Goal: Task Accomplishment & Management: Use online tool/utility

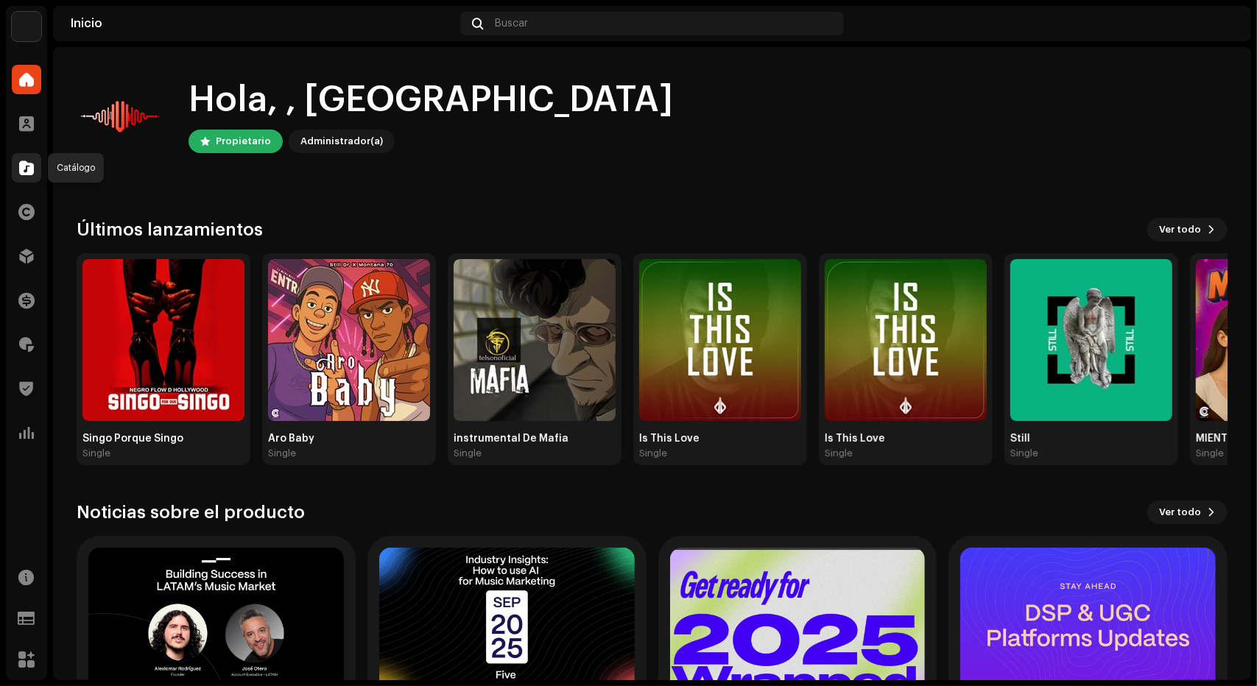
click at [21, 171] on span at bounding box center [26, 168] width 15 height 12
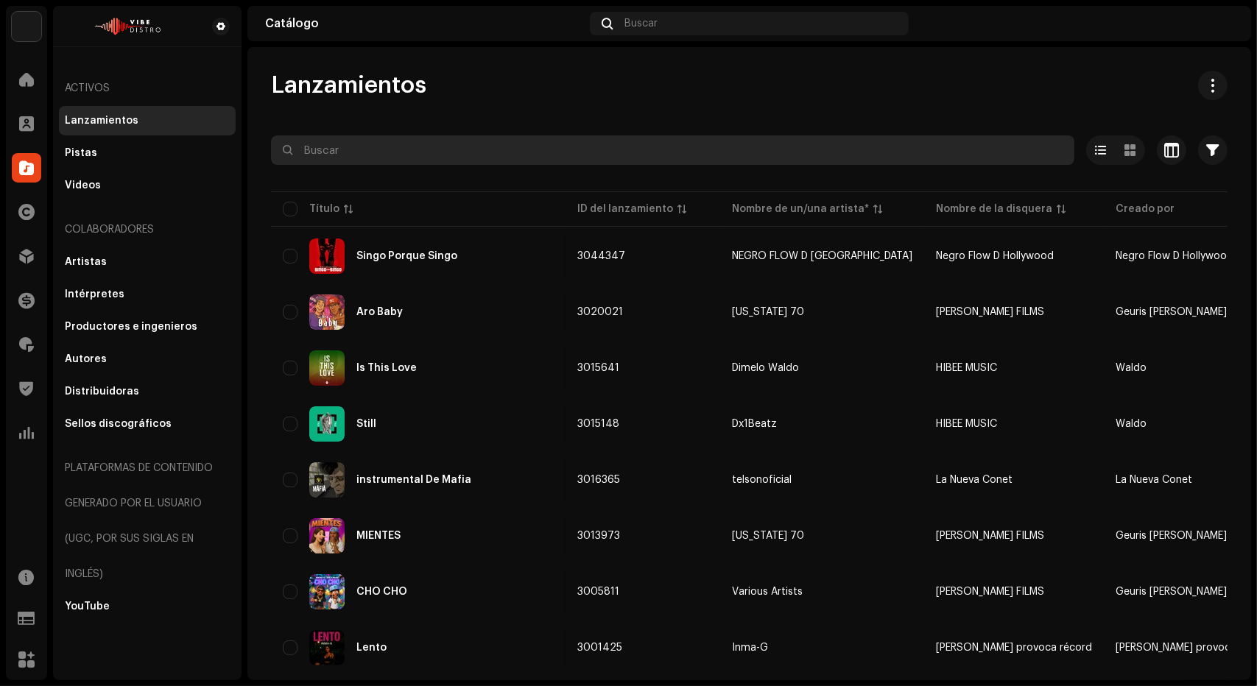
click at [541, 143] on input "text" at bounding box center [673, 150] width 804 height 29
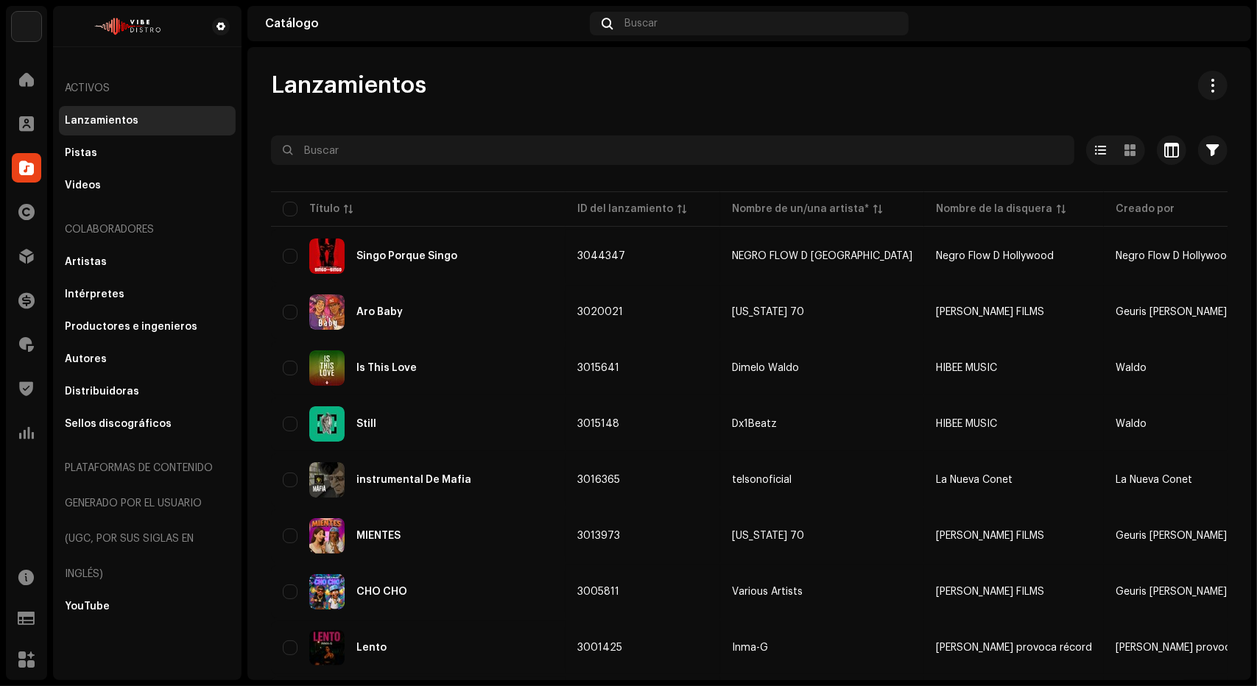
click at [590, 173] on div at bounding box center [749, 177] width 957 height 24
click at [145, 21] on img at bounding box center [127, 27] width 124 height 18
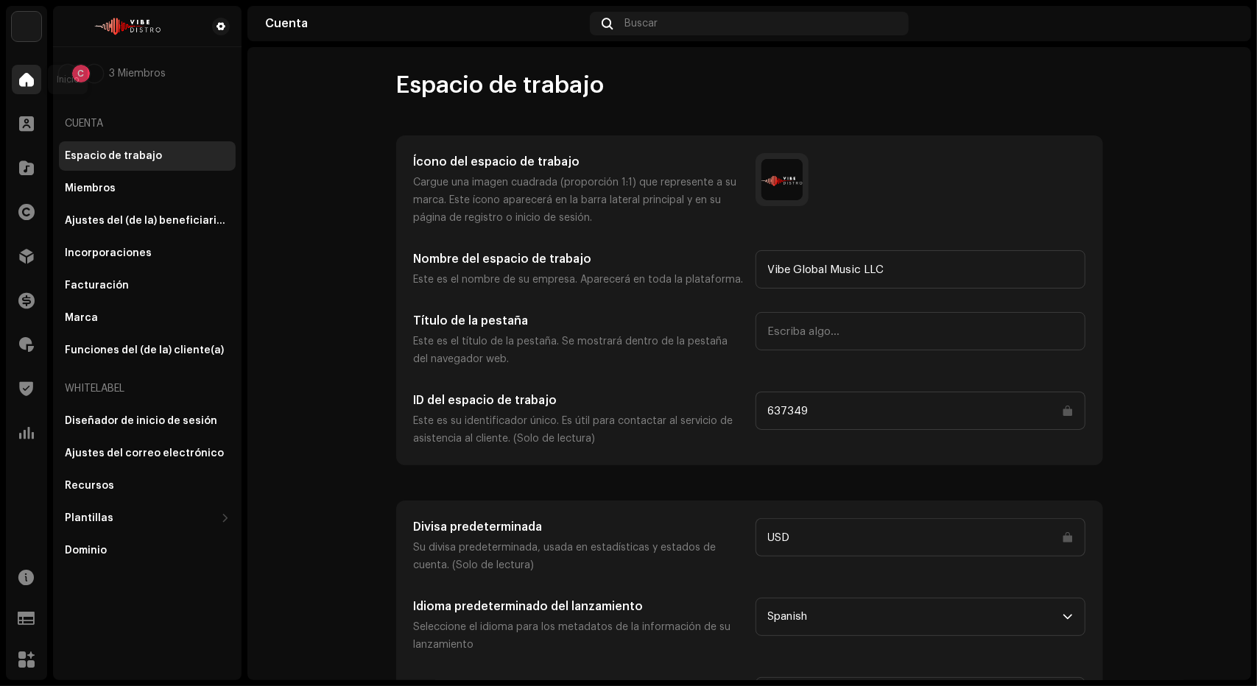
click at [26, 83] on span at bounding box center [26, 80] width 15 height 12
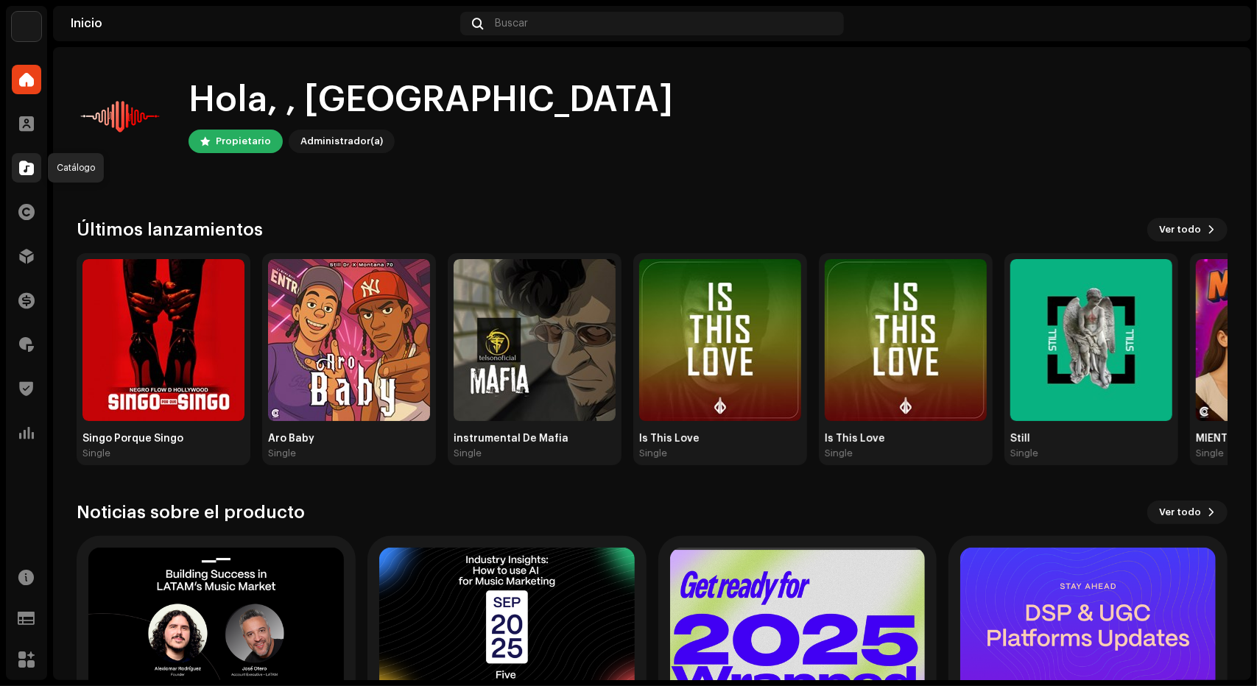
click at [19, 166] on span at bounding box center [26, 168] width 15 height 12
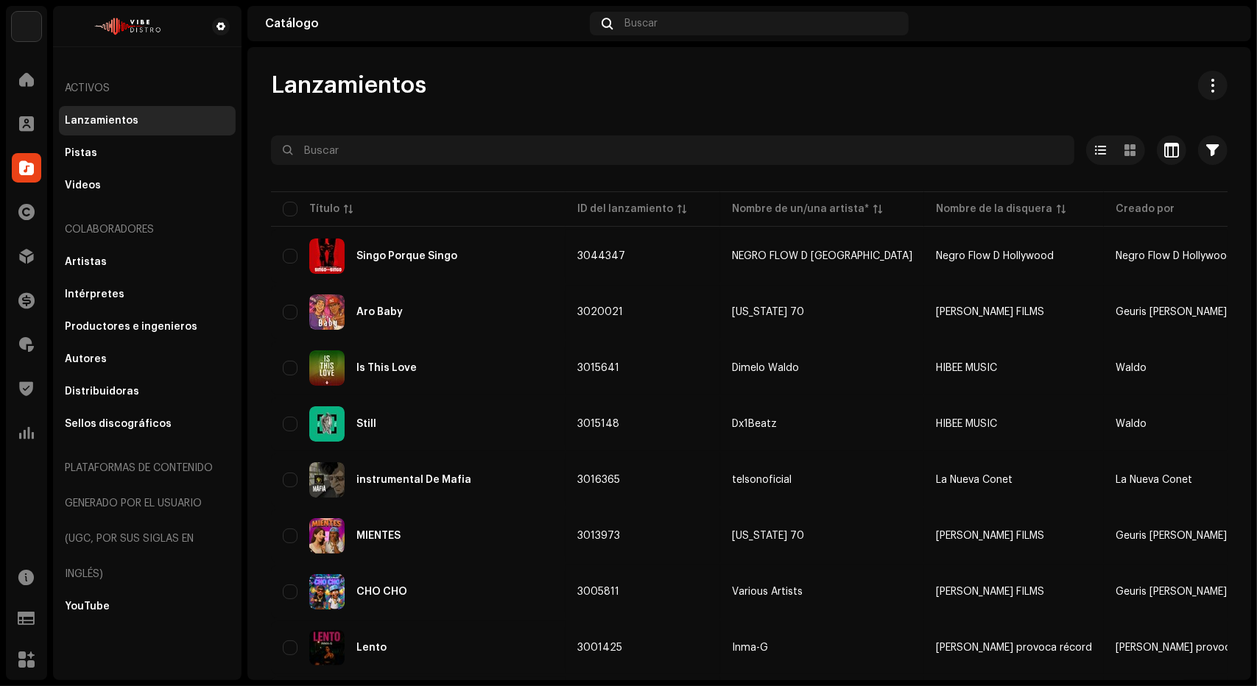
click at [1223, 26] on img at bounding box center [1222, 24] width 24 height 24
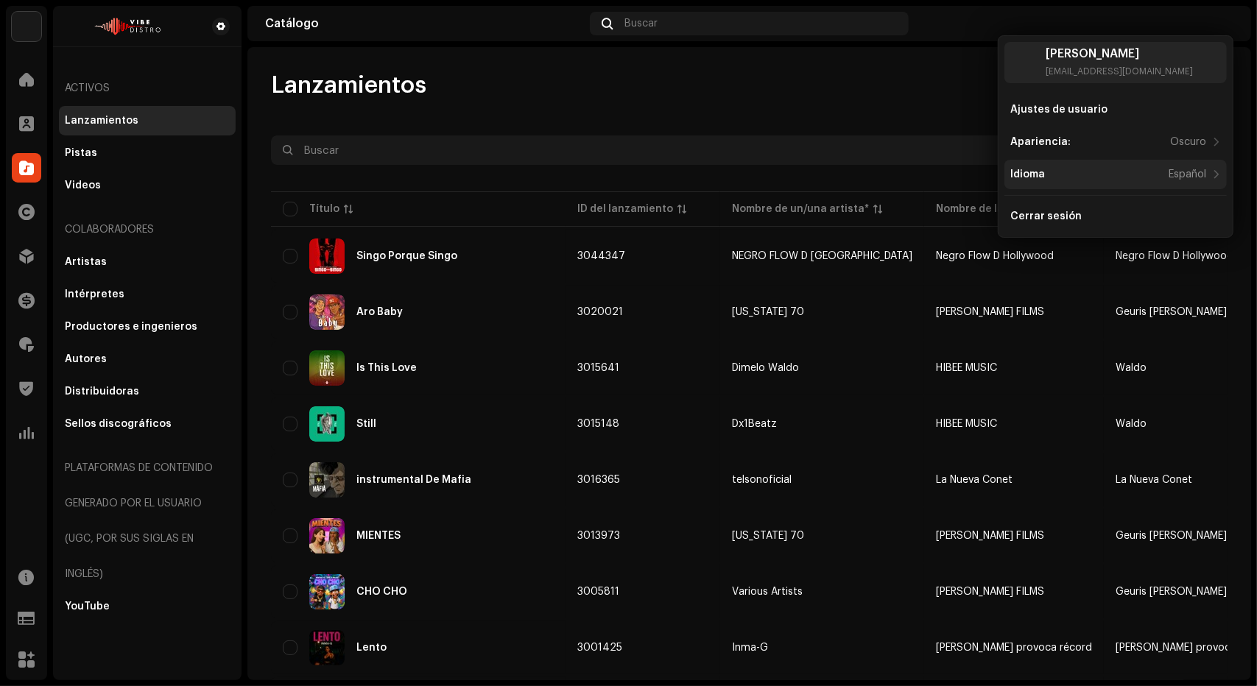
click at [1190, 172] on div "Español" at bounding box center [1188, 175] width 38 height 12
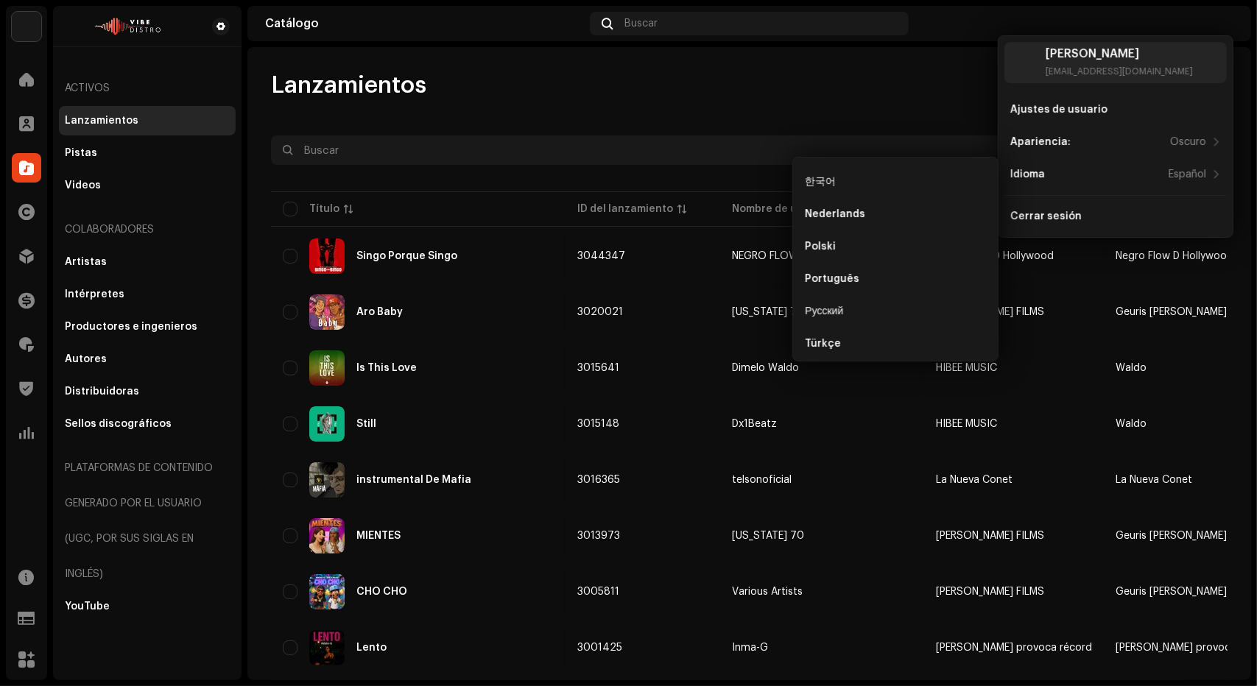
scroll to position [330, 0]
click at [846, 271] on div "Português" at bounding box center [832, 270] width 55 height 12
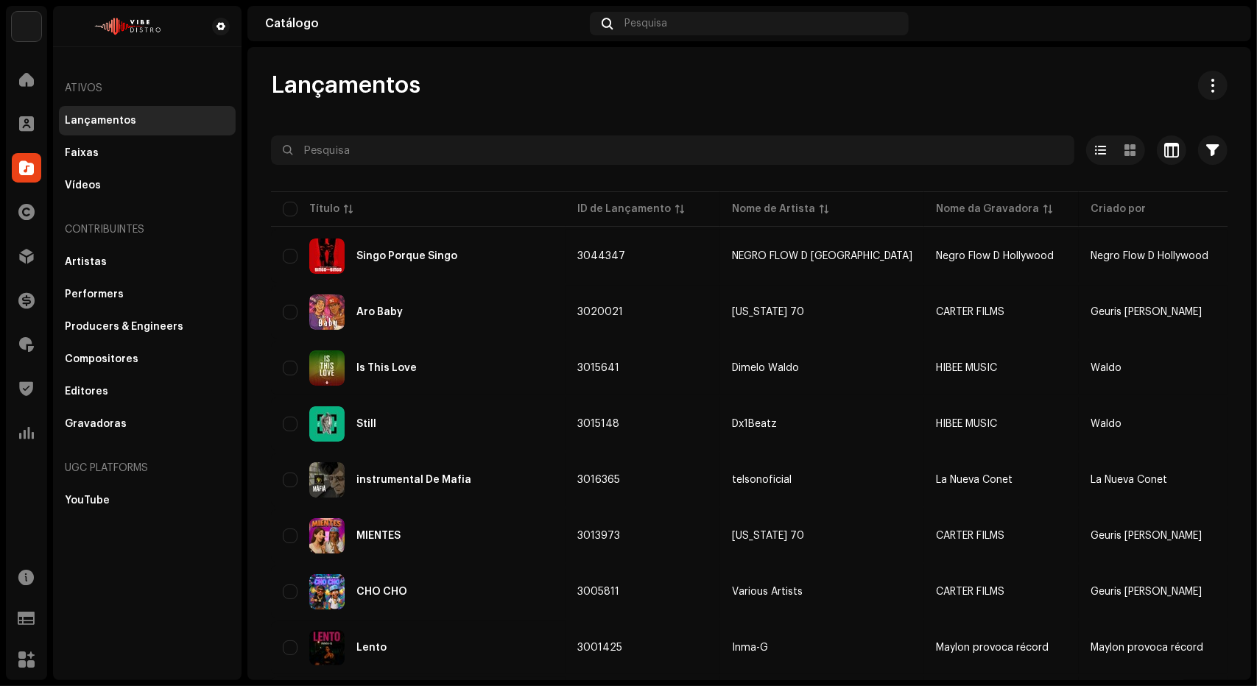
click at [273, 85] on div "Lançamentos" at bounding box center [749, 85] width 957 height 29
click at [273, 85] on span "Lançamentos" at bounding box center [346, 85] width 150 height 29
click at [273, 83] on span "Lançamentos" at bounding box center [346, 85] width 150 height 29
drag, startPoint x: 273, startPoint y: 82, endPoint x: 435, endPoint y: 88, distance: 162.1
click at [435, 88] on div "Lançamentos" at bounding box center [749, 85] width 957 height 29
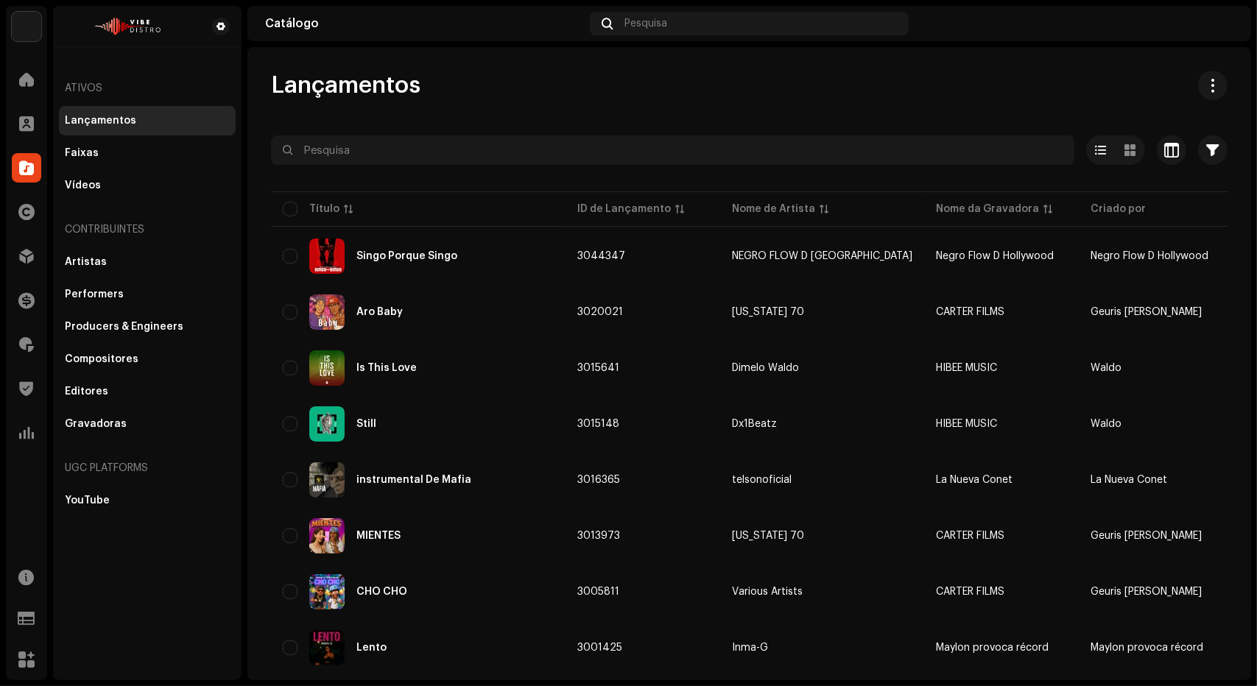
click at [435, 88] on div "Lançamentos" at bounding box center [749, 85] width 957 height 29
click at [427, 84] on div "Lançamentos" at bounding box center [749, 85] width 957 height 29
click at [279, 83] on span "Lançamentos" at bounding box center [346, 85] width 150 height 29
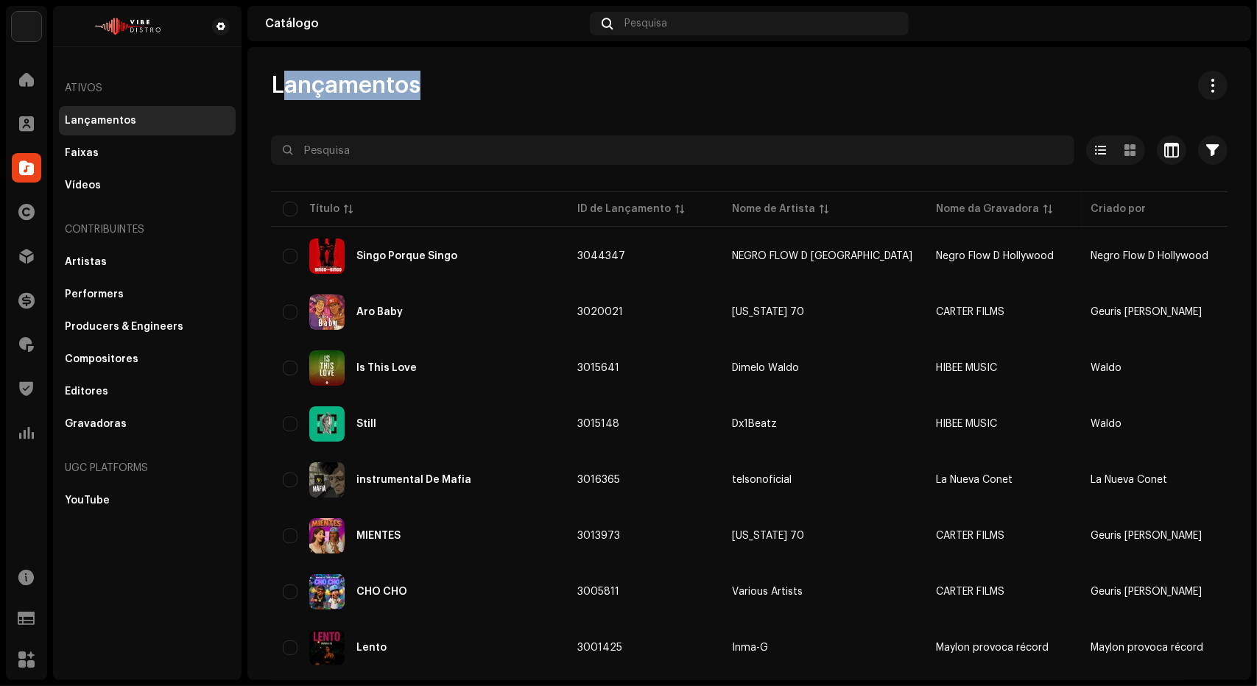
click at [279, 83] on span "Lançamentos" at bounding box center [346, 85] width 150 height 29
drag, startPoint x: 271, startPoint y: 85, endPoint x: 440, endPoint y: 88, distance: 169.5
click at [440, 88] on div "Lançamentos" at bounding box center [749, 85] width 957 height 29
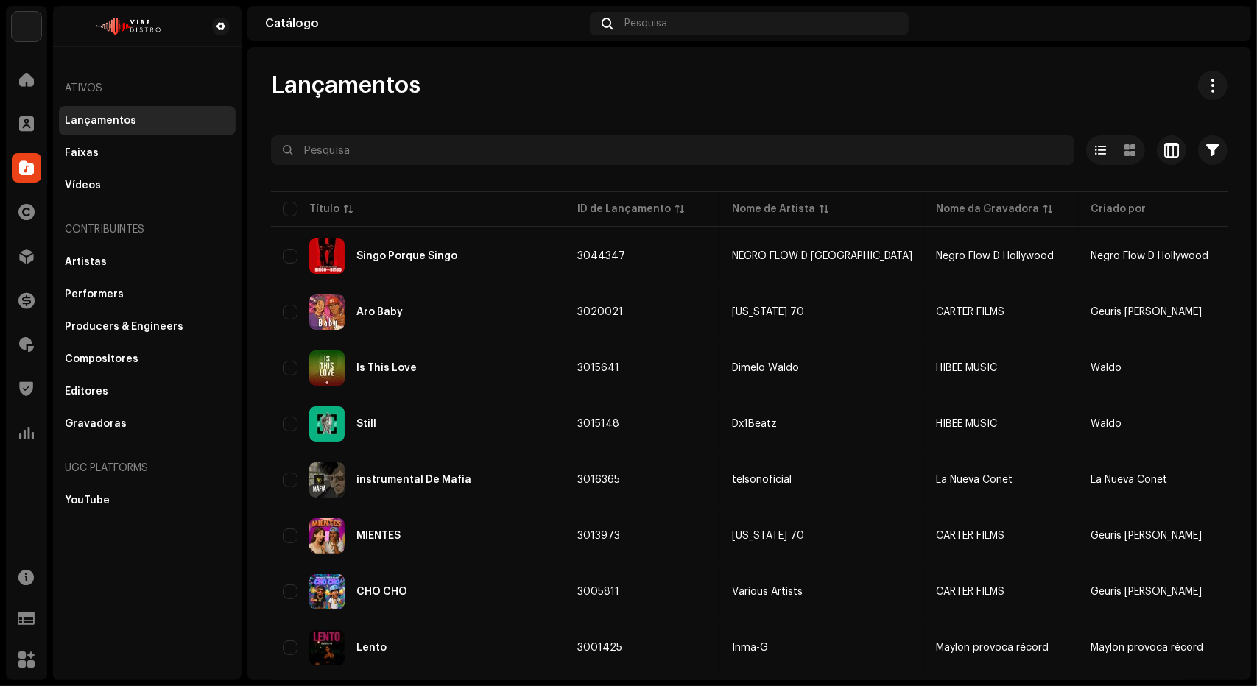
click at [440, 88] on div "Lançamentos" at bounding box center [749, 85] width 957 height 29
drag, startPoint x: 440, startPoint y: 88, endPoint x: 277, endPoint y: 87, distance: 163.5
click at [277, 87] on div "Lançamentos" at bounding box center [749, 85] width 957 height 29
click at [273, 82] on span "Lançamentos" at bounding box center [346, 85] width 150 height 29
drag, startPoint x: 273, startPoint y: 82, endPoint x: 449, endPoint y: 92, distance: 177.0
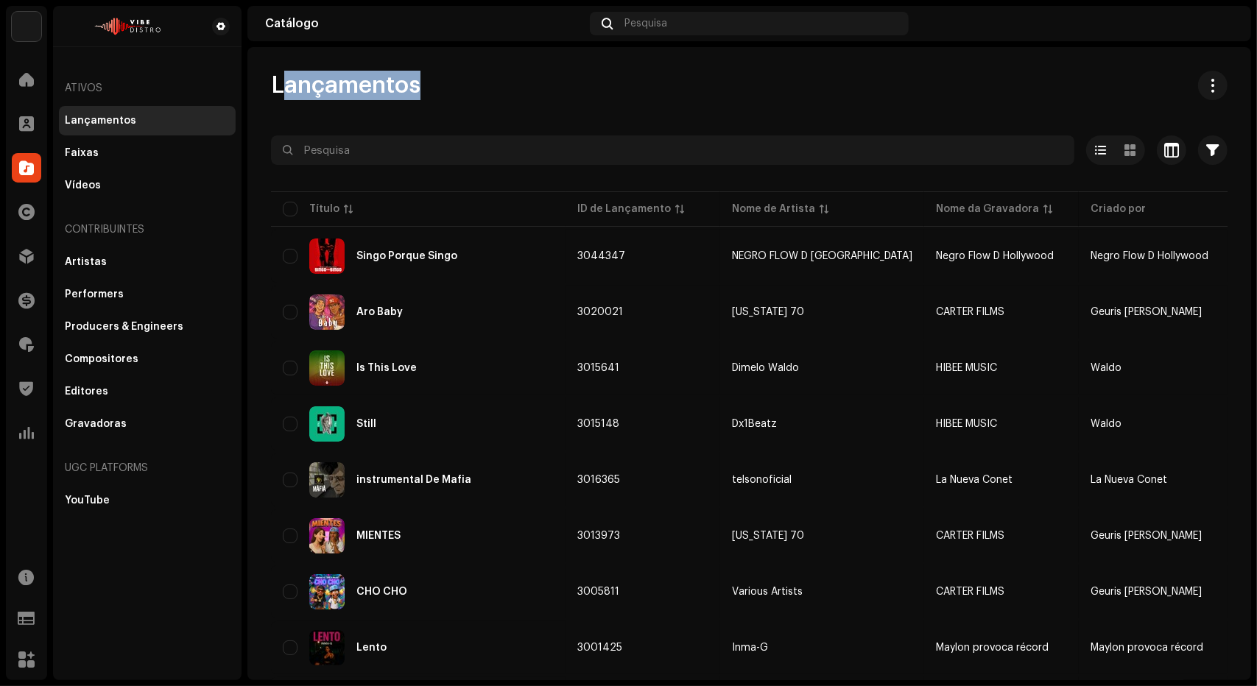
click at [449, 92] on div "Lançamentos" at bounding box center [749, 85] width 957 height 29
drag, startPoint x: 449, startPoint y: 92, endPoint x: 267, endPoint y: 86, distance: 182.0
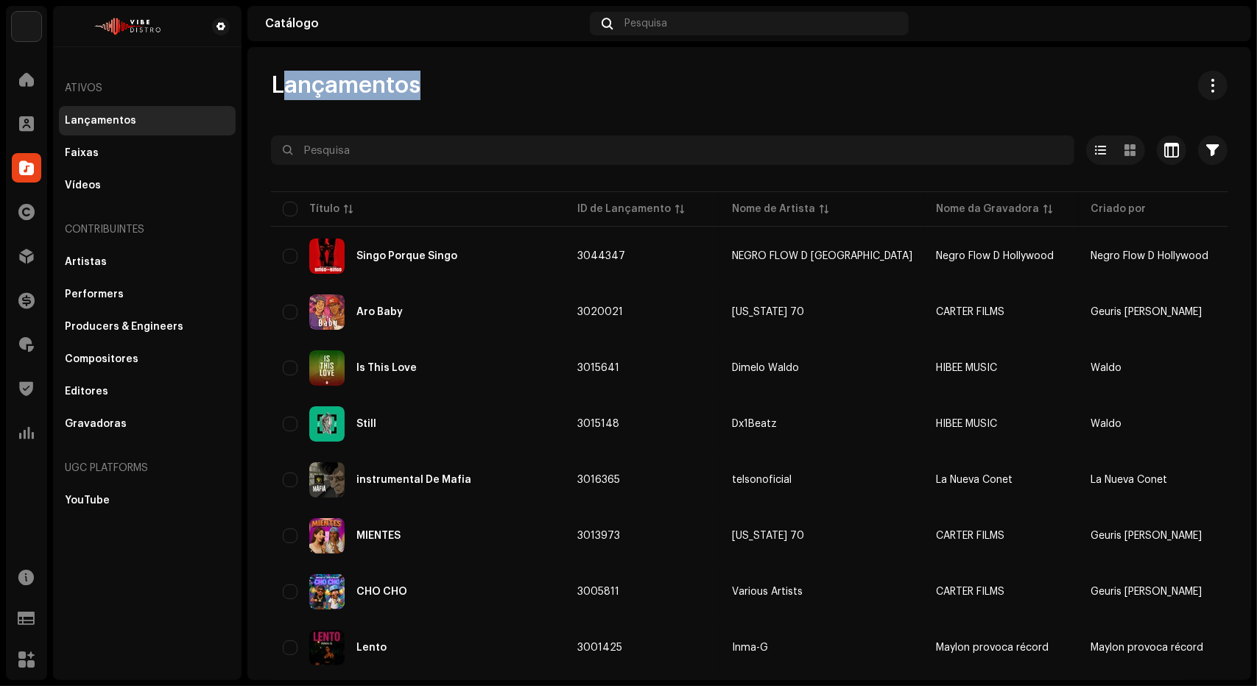
drag, startPoint x: 267, startPoint y: 86, endPoint x: 417, endPoint y: 86, distance: 149.5
click at [427, 89] on div "Lançamentos" at bounding box center [749, 85] width 957 height 29
click at [992, 98] on div "Lançamentos" at bounding box center [749, 85] width 957 height 29
click at [20, 126] on span at bounding box center [26, 124] width 15 height 12
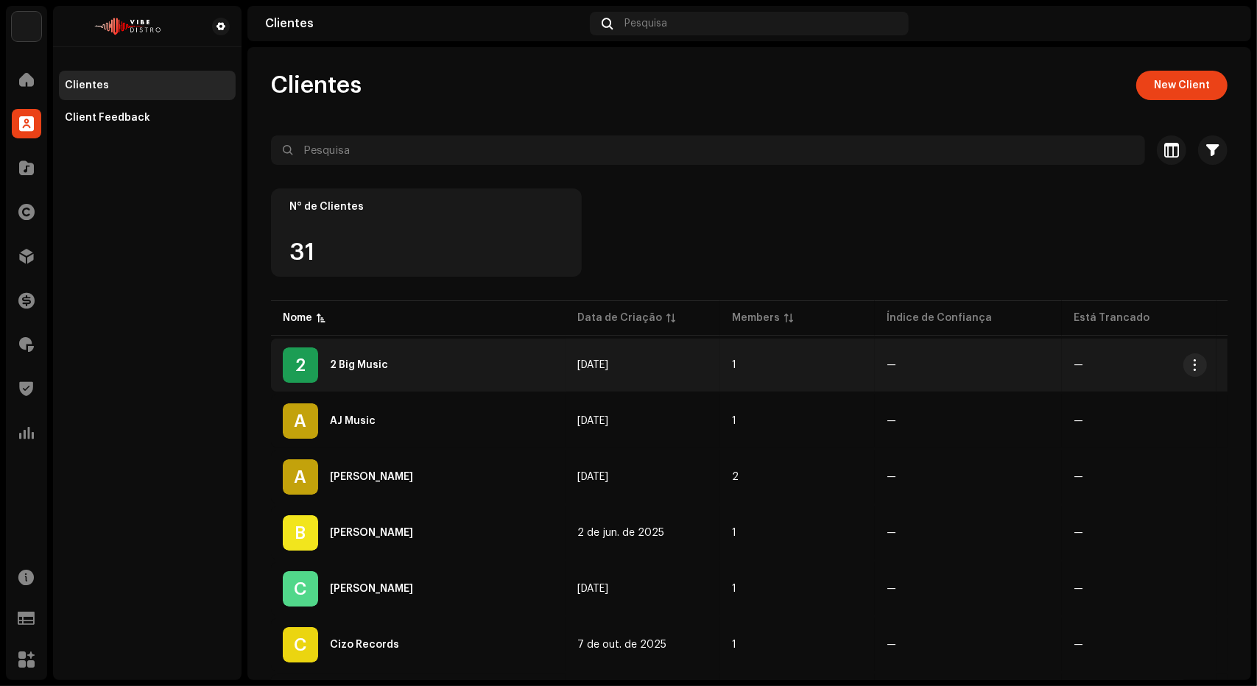
click at [453, 376] on div "2 2 Big Music" at bounding box center [418, 365] width 271 height 35
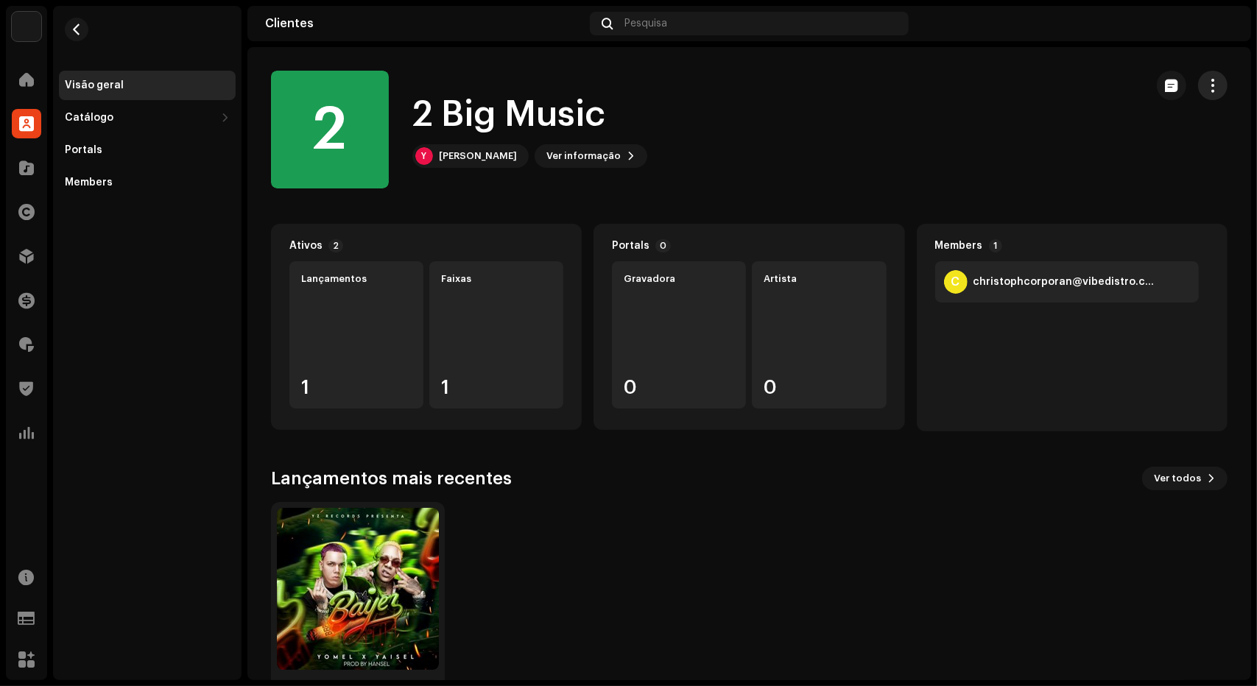
click at [1207, 83] on span "button" at bounding box center [1214, 86] width 14 height 12
click at [759, 146] on div "2 2 Big Music Y yangel saiz Ver informação" at bounding box center [702, 130] width 863 height 118
click at [456, 154] on div "yangel saiz" at bounding box center [478, 156] width 78 height 12
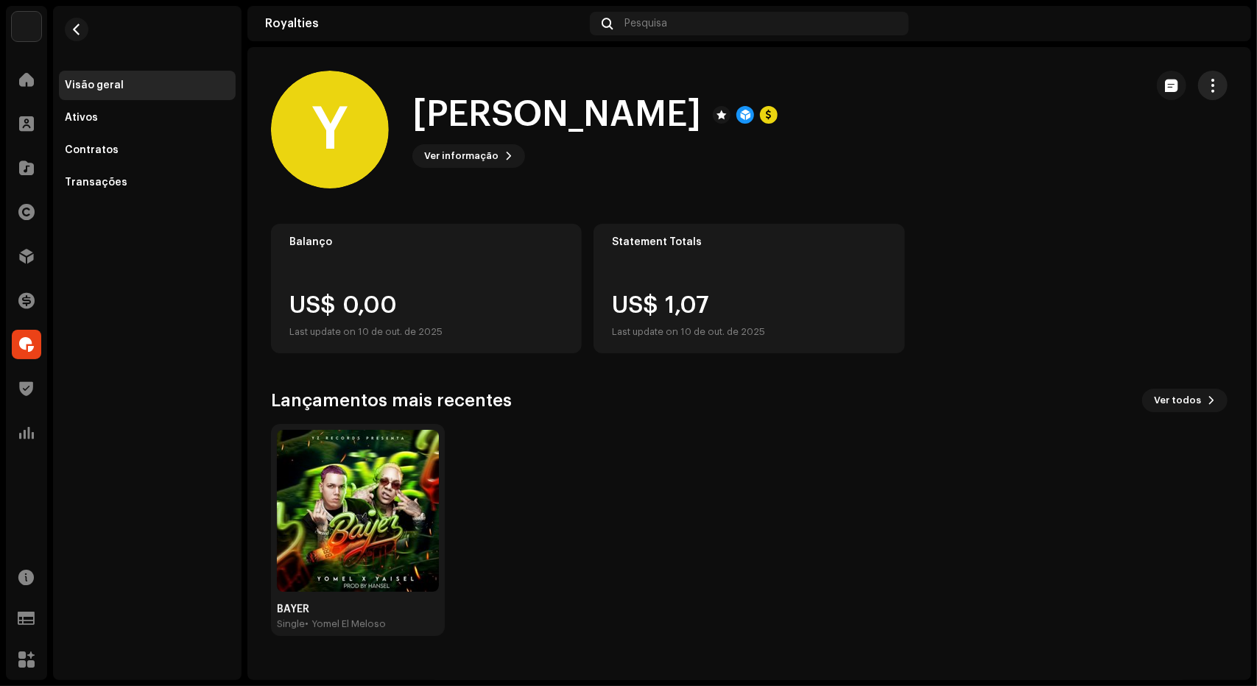
click at [1217, 85] on span "button" at bounding box center [1214, 86] width 14 height 12
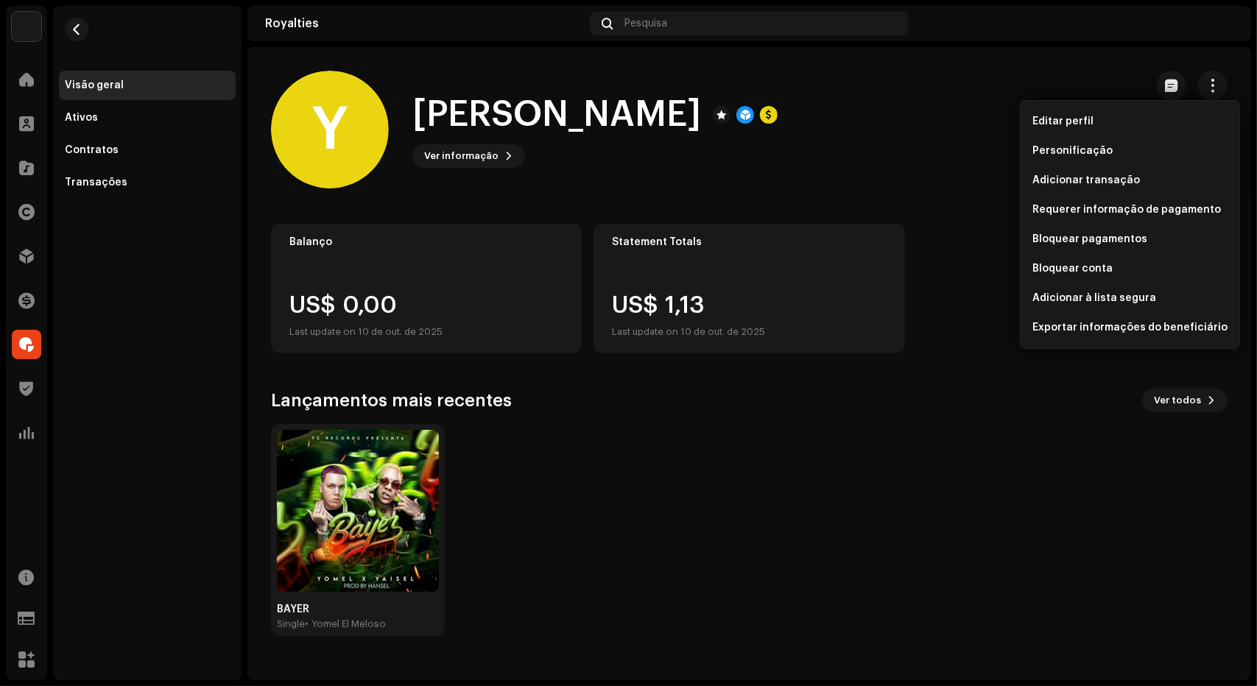
click at [1220, 27] on img at bounding box center [1222, 24] width 24 height 24
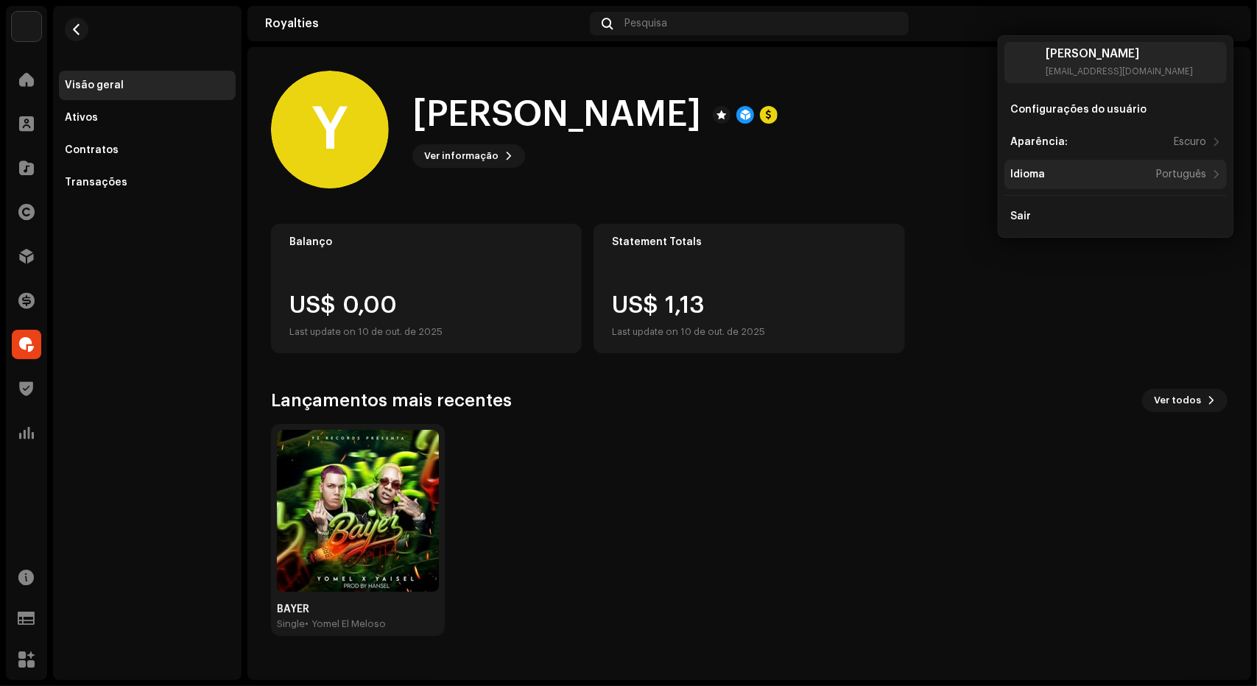
click at [1174, 176] on div "Português" at bounding box center [1181, 175] width 50 height 12
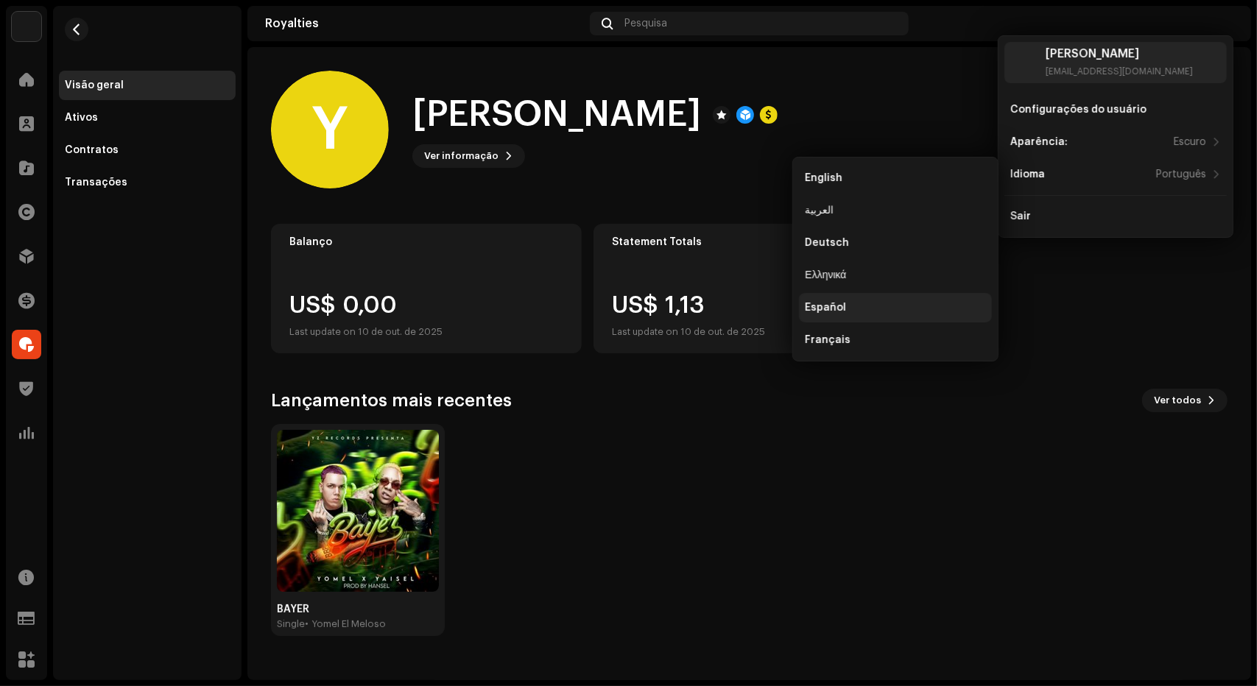
drag, startPoint x: 865, startPoint y: 309, endPoint x: 840, endPoint y: 303, distance: 25.9
click at [840, 303] on div "Español" at bounding box center [825, 308] width 41 height 12
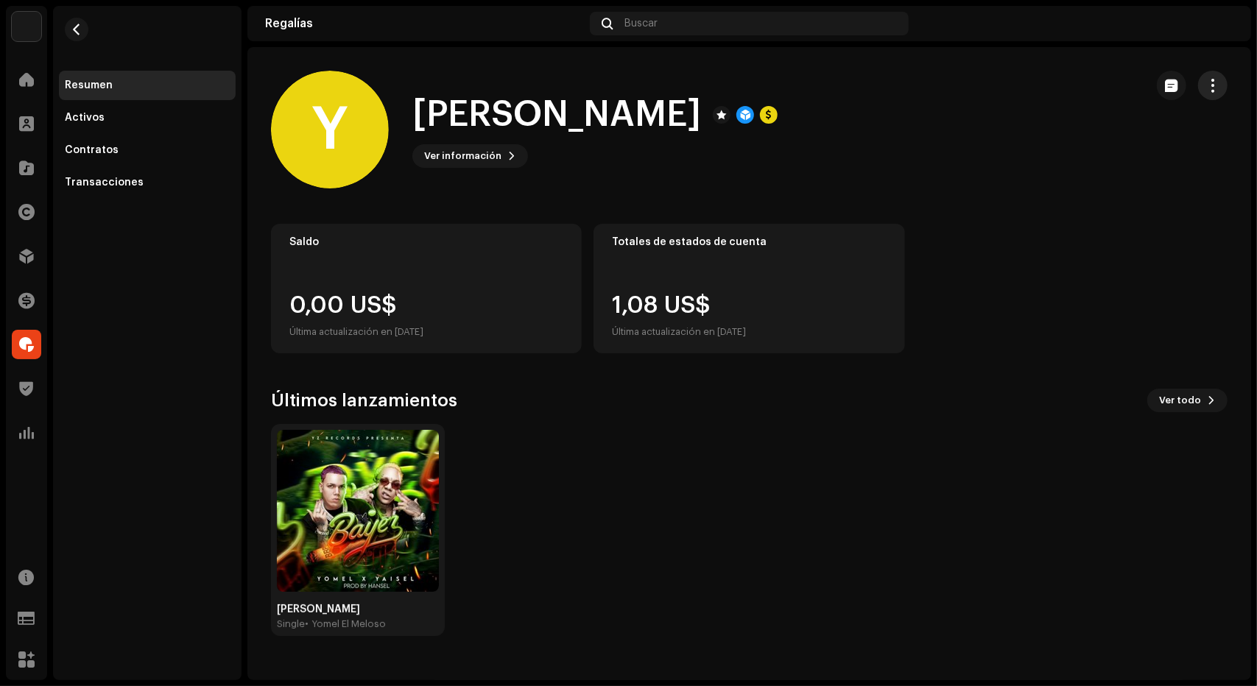
click at [1211, 88] on span "button" at bounding box center [1214, 86] width 14 height 12
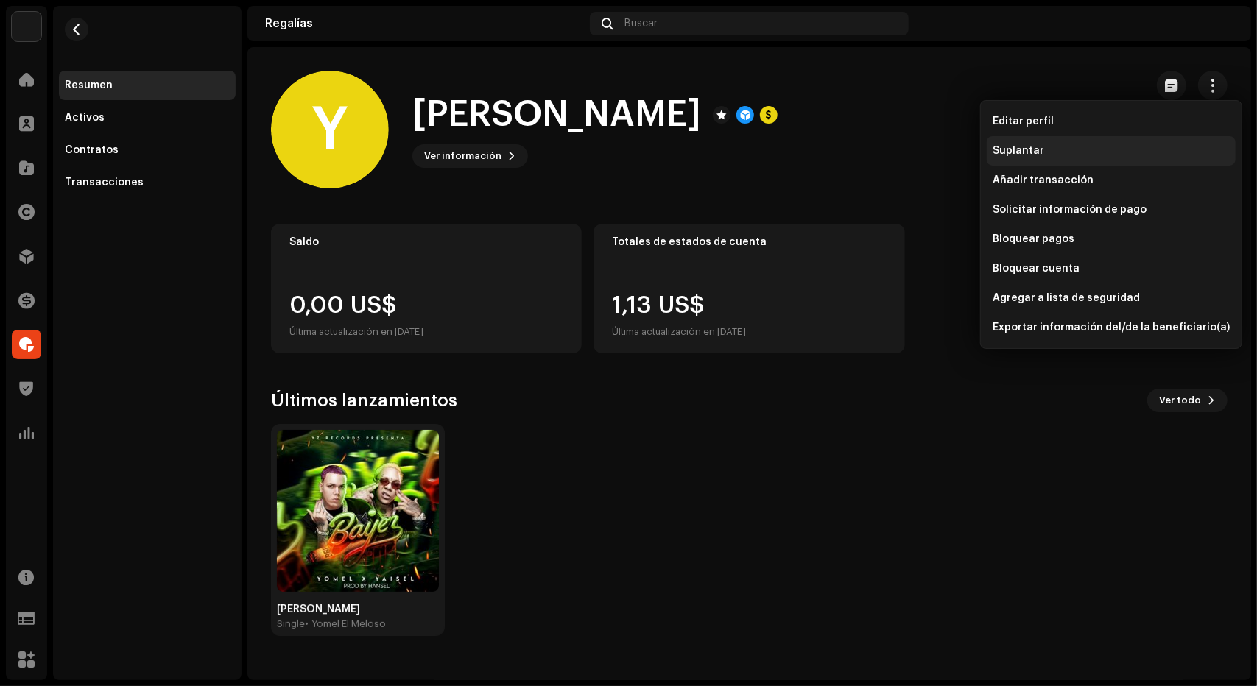
click at [1037, 145] on span "Suplantar" at bounding box center [1019, 151] width 52 height 12
